Goal: Find specific page/section

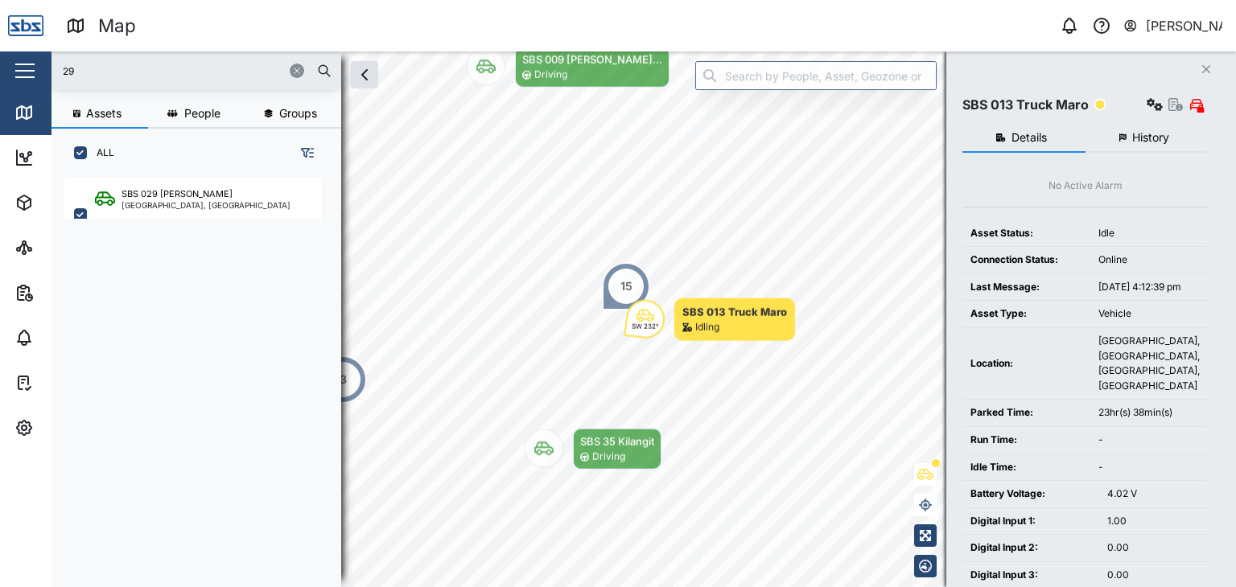
scroll to position [389, 251]
click at [31, 111] on icon at bounding box center [24, 112] width 14 height 13
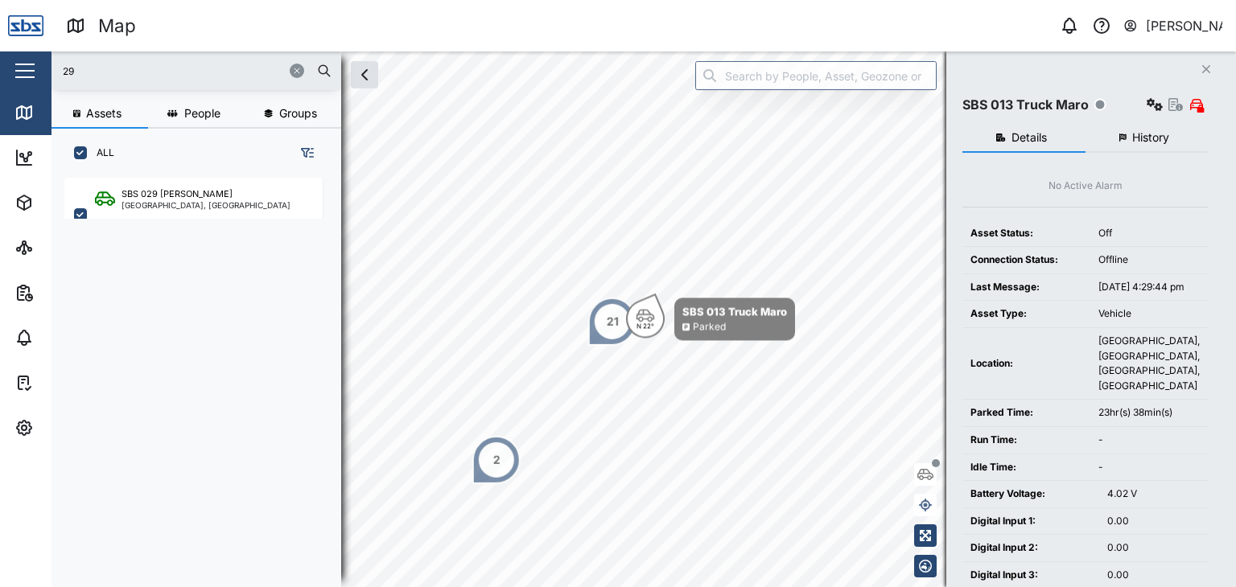
drag, startPoint x: 135, startPoint y: 80, endPoint x: 53, endPoint y: 83, distance: 82.1
click at [53, 83] on div "29" at bounding box center [197, 71] width 290 height 39
type input "30"
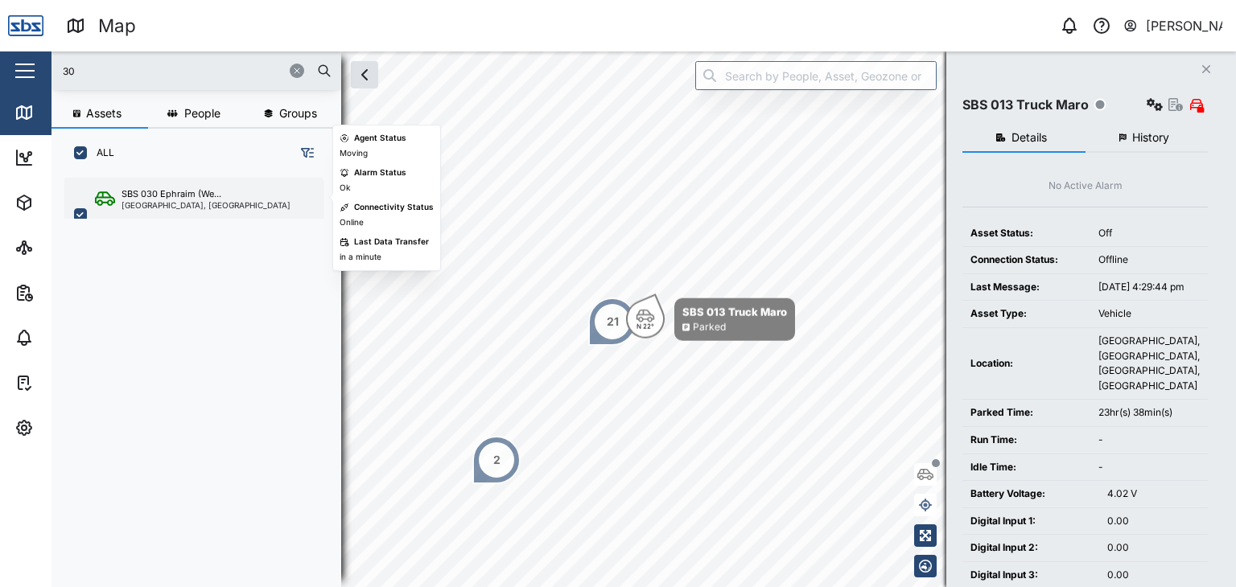
click at [179, 201] on div "[GEOGRAPHIC_DATA], [GEOGRAPHIC_DATA]" at bounding box center [206, 205] width 169 height 8
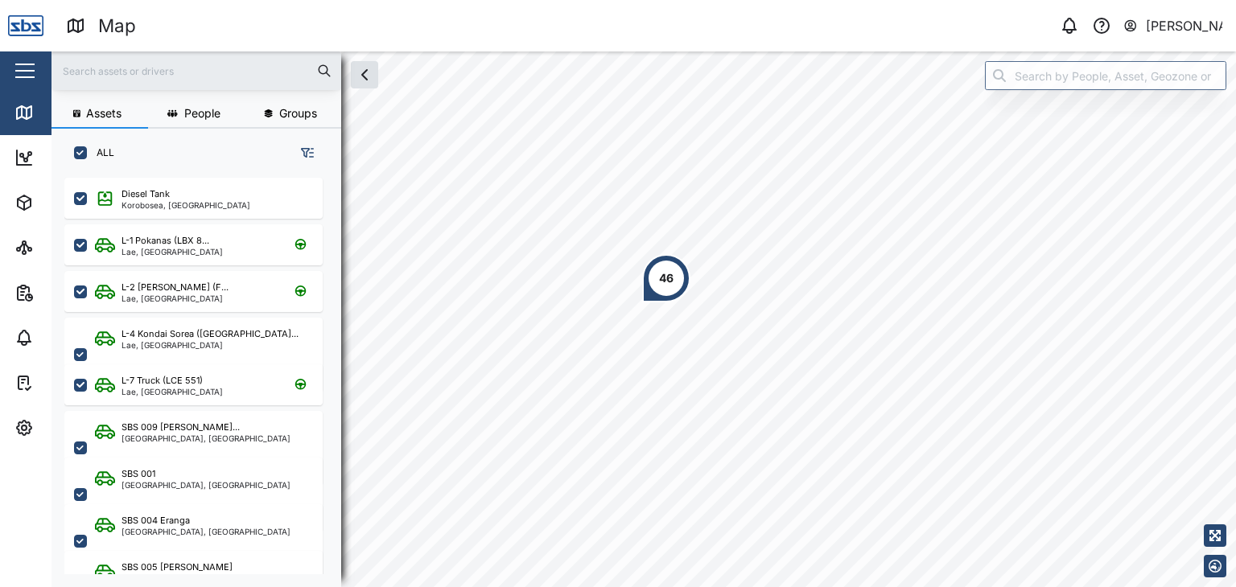
scroll to position [389, 251]
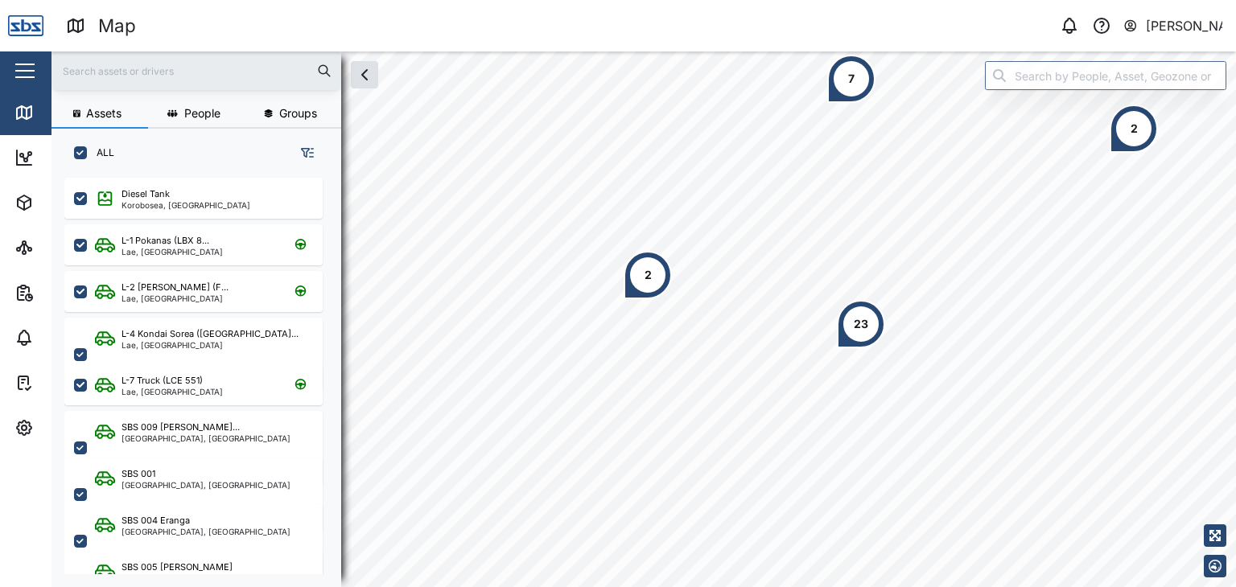
click at [74, 70] on input "text" at bounding box center [196, 71] width 270 height 24
type input "30"
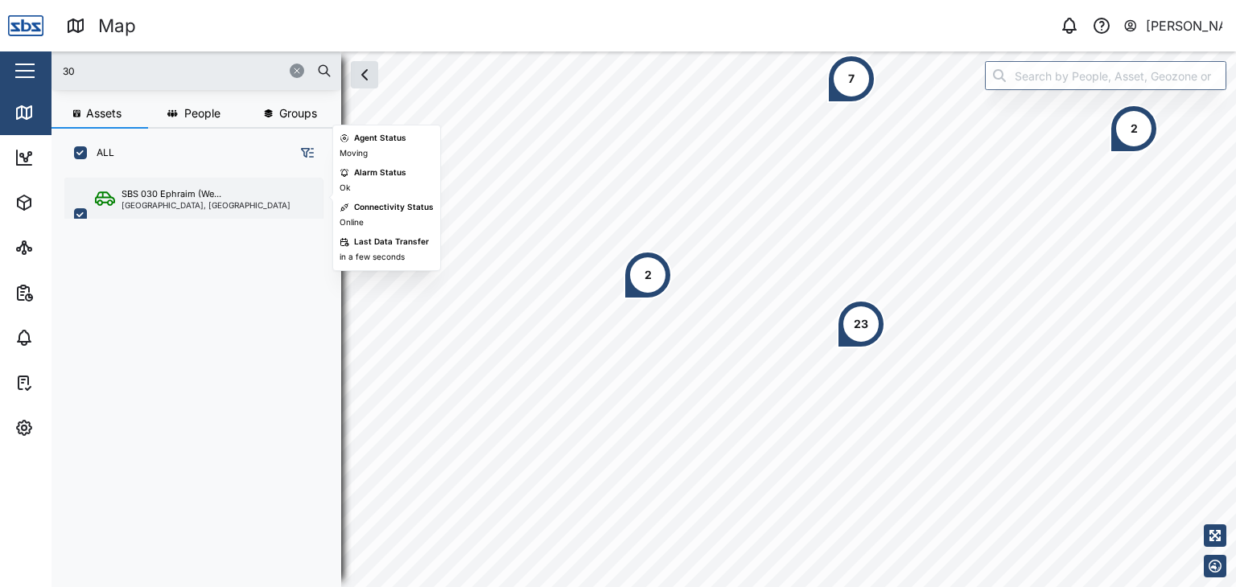
click at [171, 201] on div "[GEOGRAPHIC_DATA], [GEOGRAPHIC_DATA]" at bounding box center [206, 205] width 169 height 8
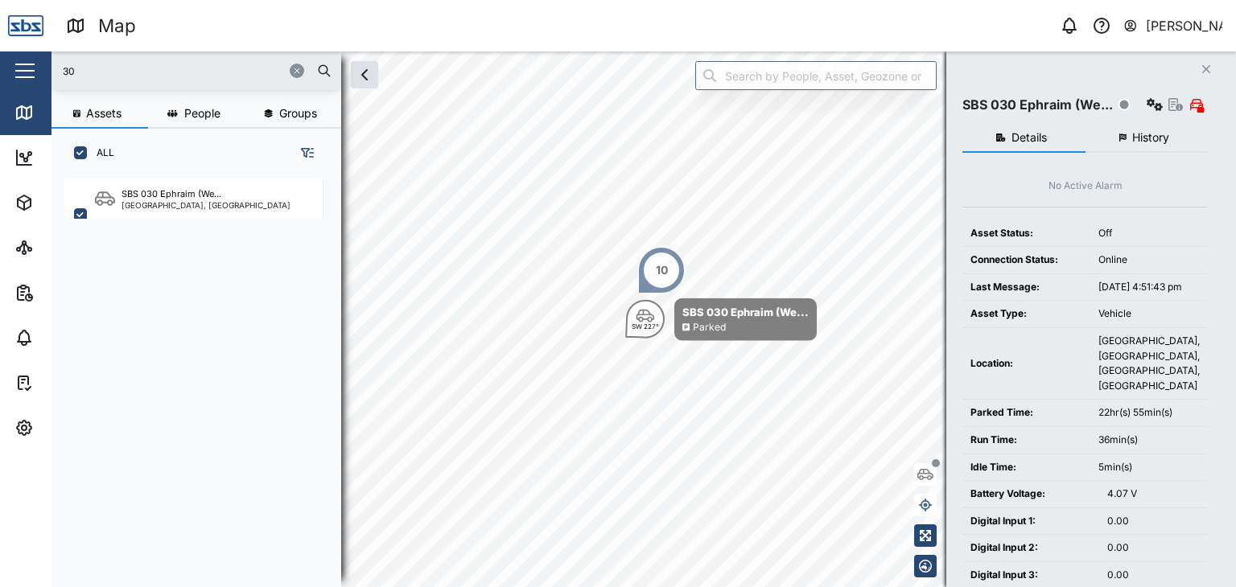
click at [87, 77] on input "30" at bounding box center [196, 71] width 270 height 24
